Goal: Information Seeking & Learning: Learn about a topic

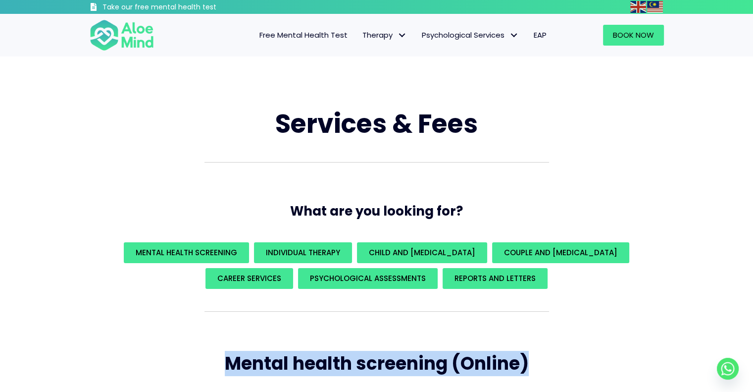
drag, startPoint x: 349, startPoint y: 286, endPoint x: 623, endPoint y: 305, distance: 275.0
click at [623, 339] on div at bounding box center [377, 321] width 594 height 40
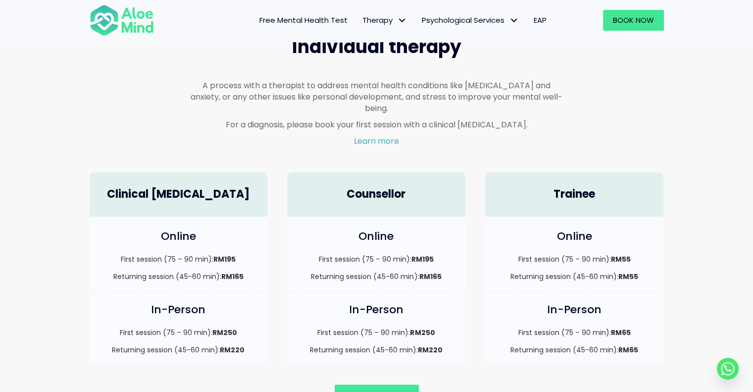
scroll to position [594, 0]
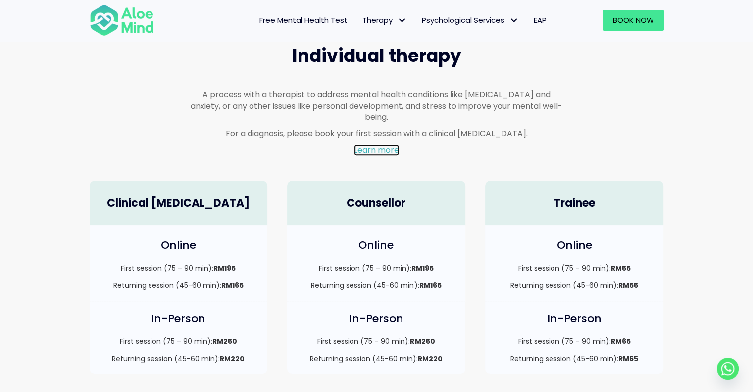
click at [375, 144] on link "Learn more" at bounding box center [376, 149] width 45 height 11
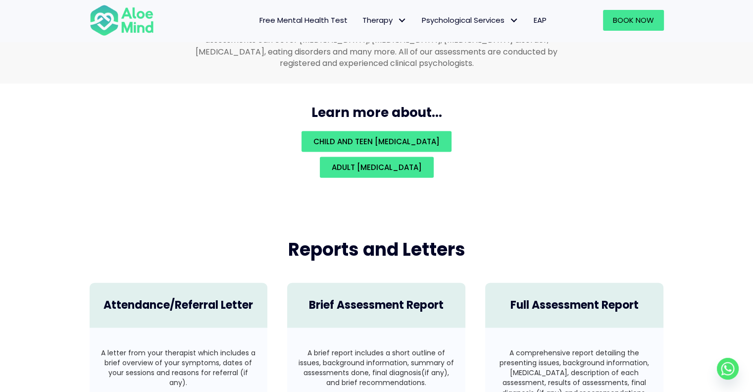
scroll to position [2179, 0]
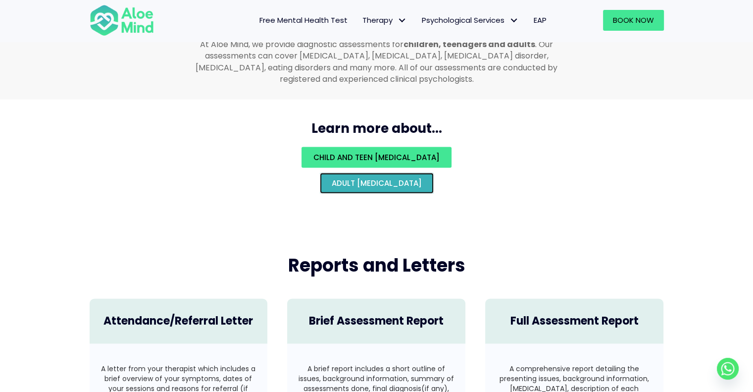
click at [397, 179] on link "Adult psychological assessment" at bounding box center [377, 183] width 114 height 21
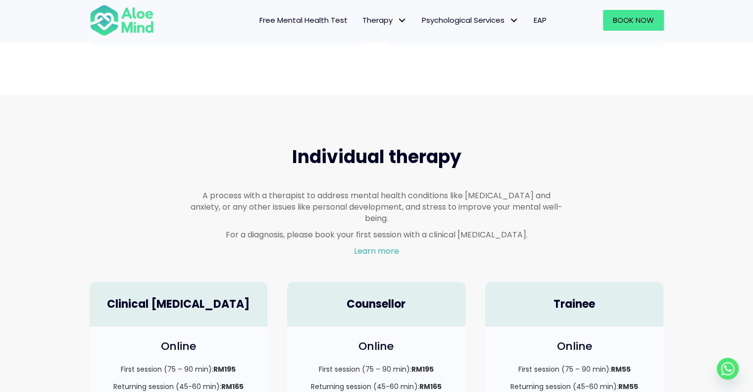
scroll to position [347, 0]
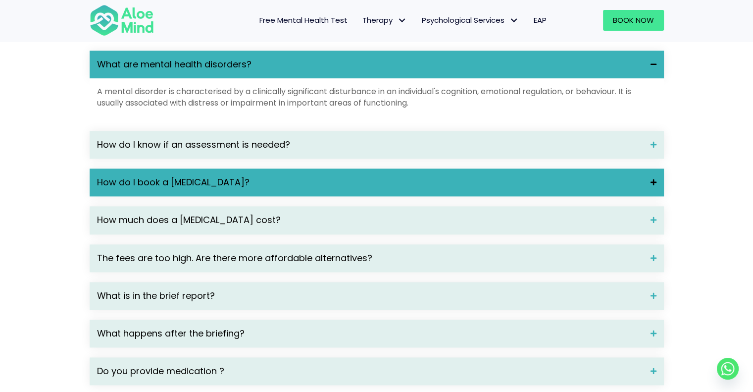
scroll to position [1337, 0]
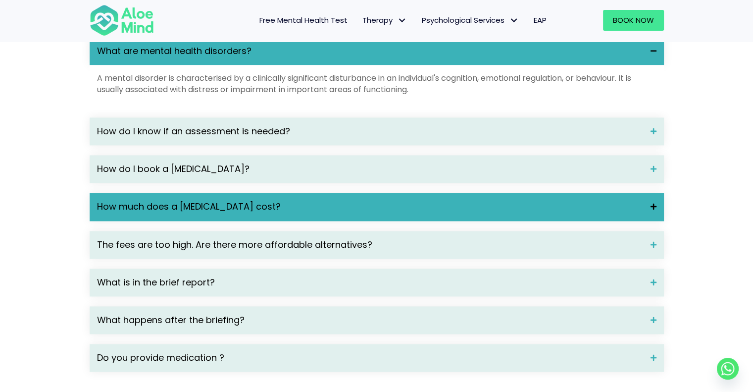
click at [207, 213] on span "How much does a psychological assessment cost?" at bounding box center [370, 206] width 546 height 13
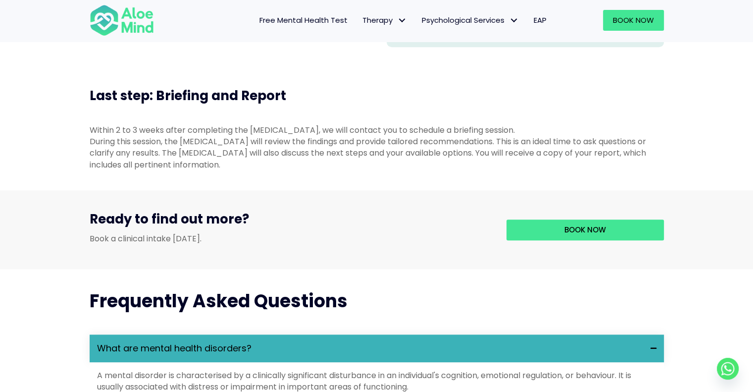
scroll to position [792, 0]
